Goal: Communication & Community: Connect with others

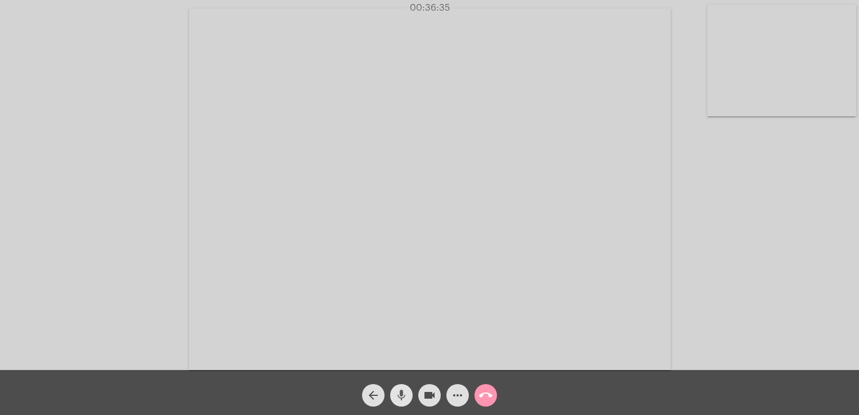
click at [399, 401] on mat-icon "mic" at bounding box center [401, 395] width 13 height 13
click at [399, 401] on mat-icon "mic_off" at bounding box center [401, 395] width 13 height 13
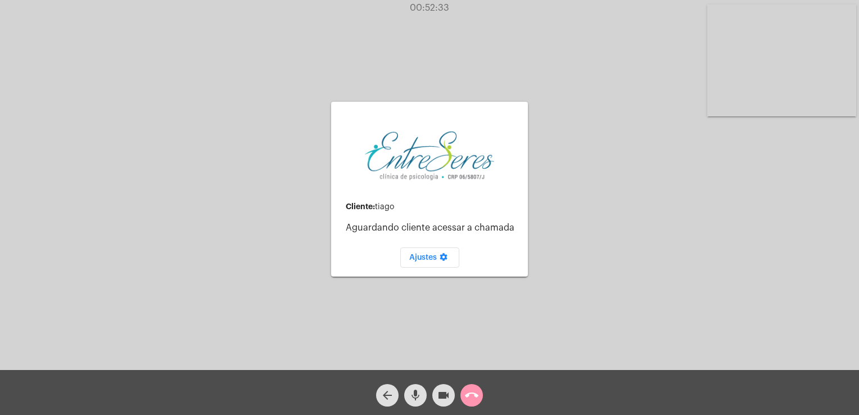
click at [485, 392] on div "call_end" at bounding box center [472, 392] width 28 height 28
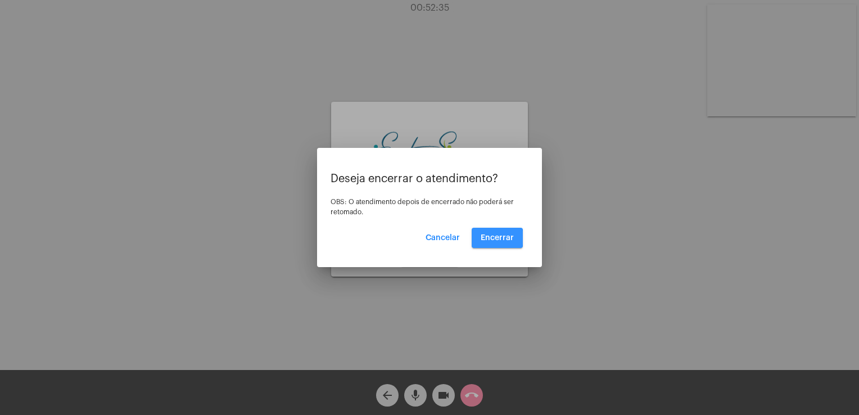
click at [492, 238] on span "Encerrar" at bounding box center [497, 238] width 33 height 8
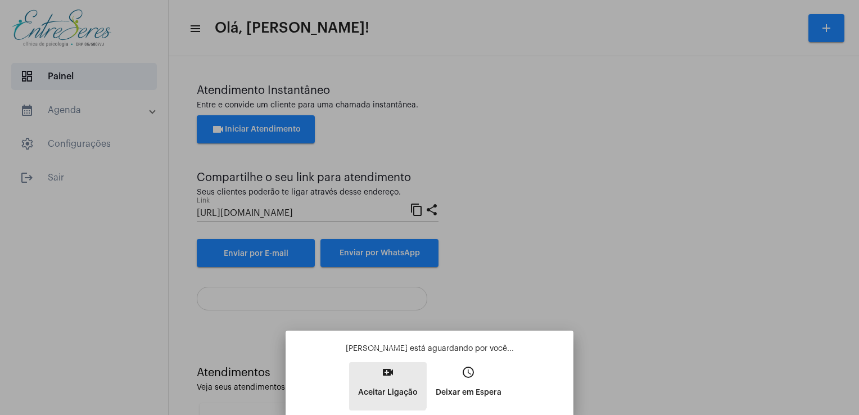
click at [378, 381] on button "video_call Aceitar Ligação" at bounding box center [388, 386] width 78 height 48
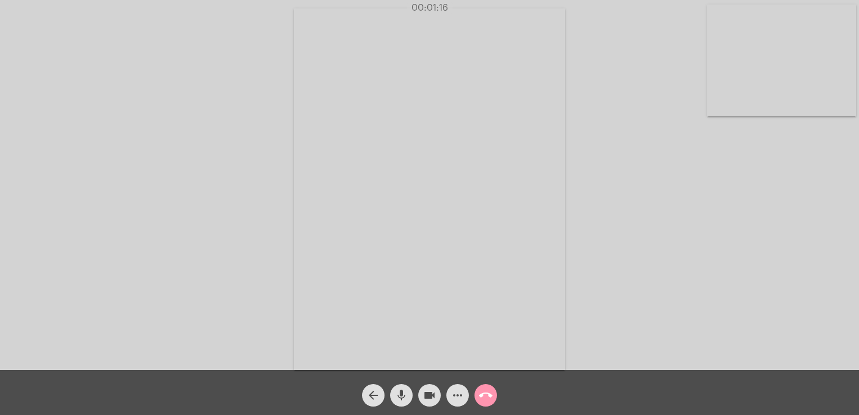
click at [612, 276] on div "Acessando Câmera e Microfone..." at bounding box center [429, 188] width 857 height 370
click at [763, 68] on video at bounding box center [781, 60] width 149 height 112
click at [155, 192] on video at bounding box center [150, 187] width 149 height 199
click at [609, 269] on div "Acessando Câmera e Microfone..." at bounding box center [429, 188] width 857 height 370
click at [482, 400] on mat-icon "call_end" at bounding box center [485, 395] width 13 height 13
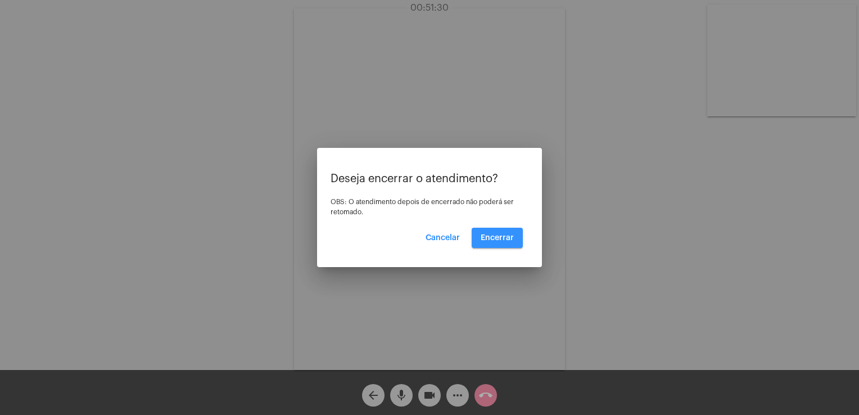
click at [491, 228] on button "Encerrar" at bounding box center [497, 238] width 51 height 20
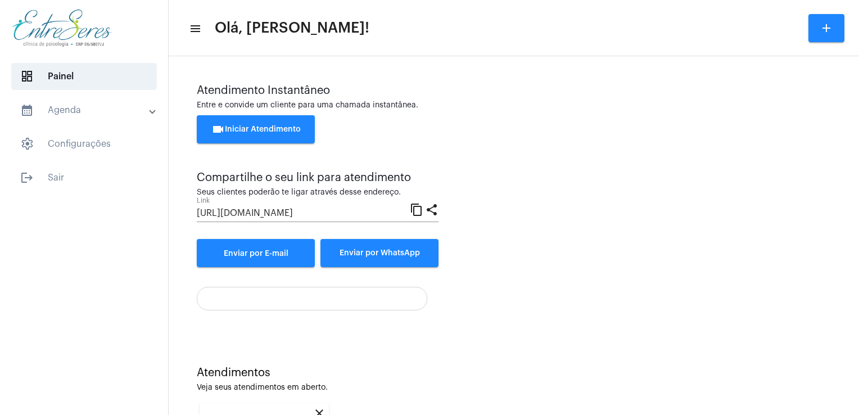
scroll to position [150, 0]
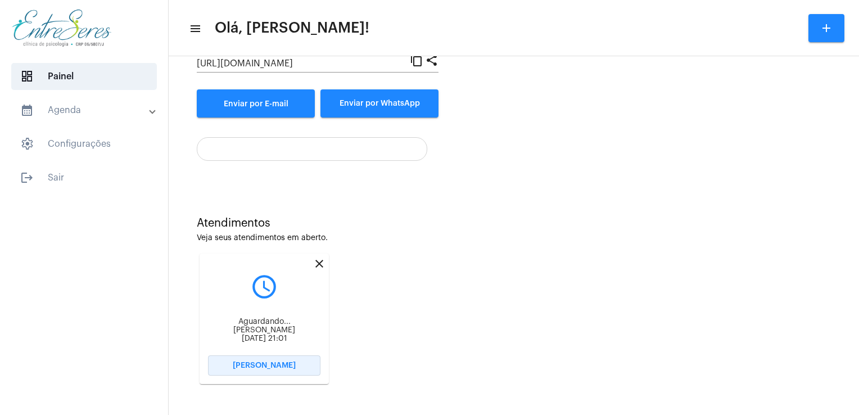
click at [277, 361] on button "[PERSON_NAME]" at bounding box center [264, 365] width 112 height 20
